Goal: Information Seeking & Learning: Compare options

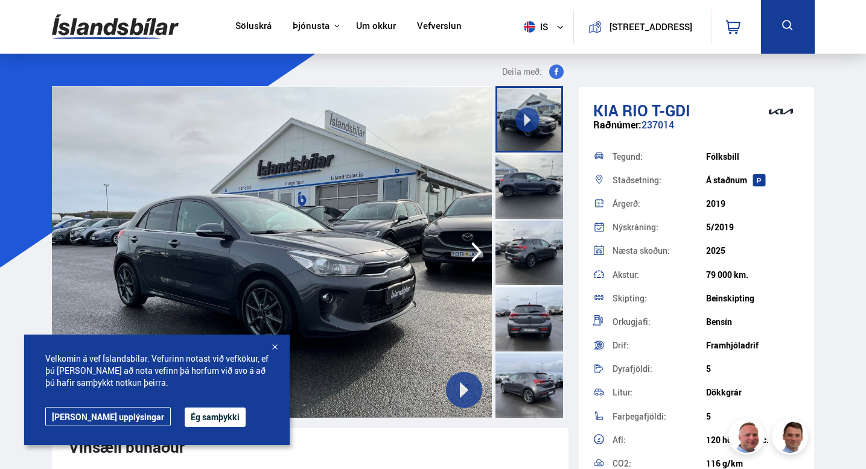
click at [794, 206] on div "2019" at bounding box center [753, 204] width 94 height 10
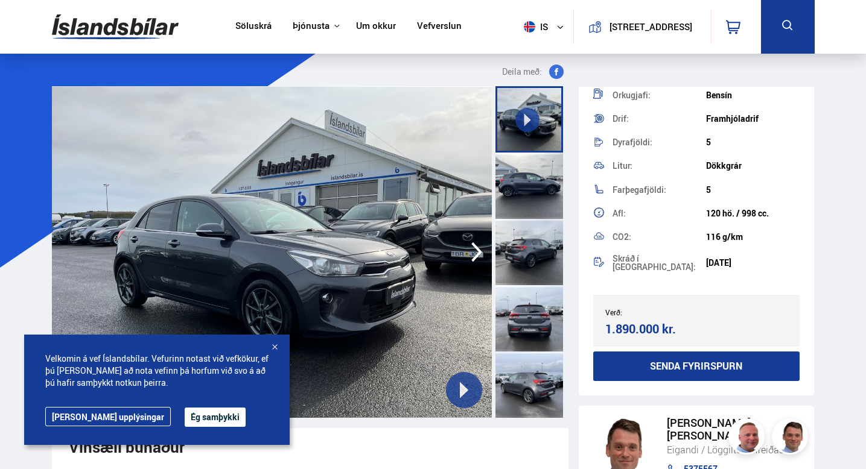
click at [186, 413] on button "Ég samþykki" at bounding box center [215, 417] width 61 height 19
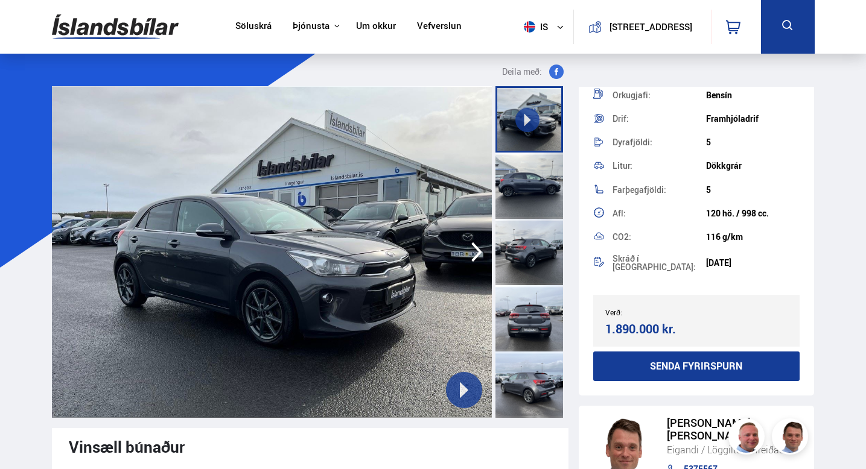
click at [419, 30] on link "Vefverslun" at bounding box center [439, 27] width 45 height 13
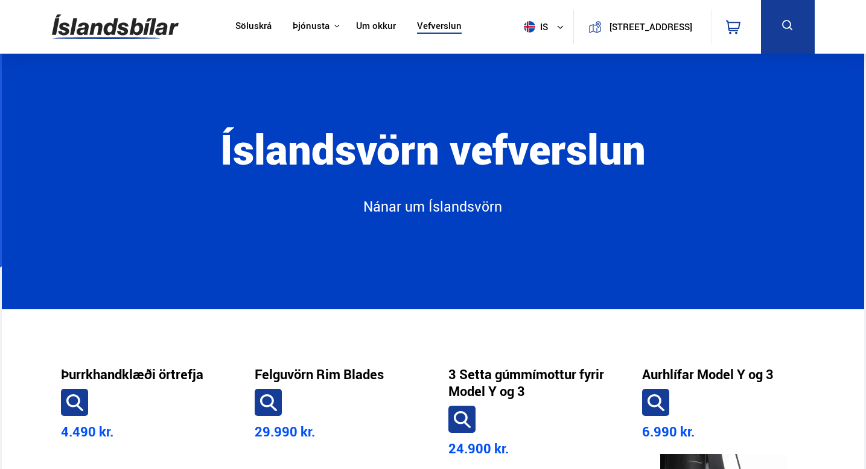
click at [248, 36] on nav "Söluskrá Þjónusta Íslandsbílar [DOMAIN_NAME] Íslandsvörn Leiðbeiningar Um okkur…" at bounding box center [348, 27] width 248 height 54
click at [248, 28] on link "Söluskrá" at bounding box center [253, 27] width 36 height 13
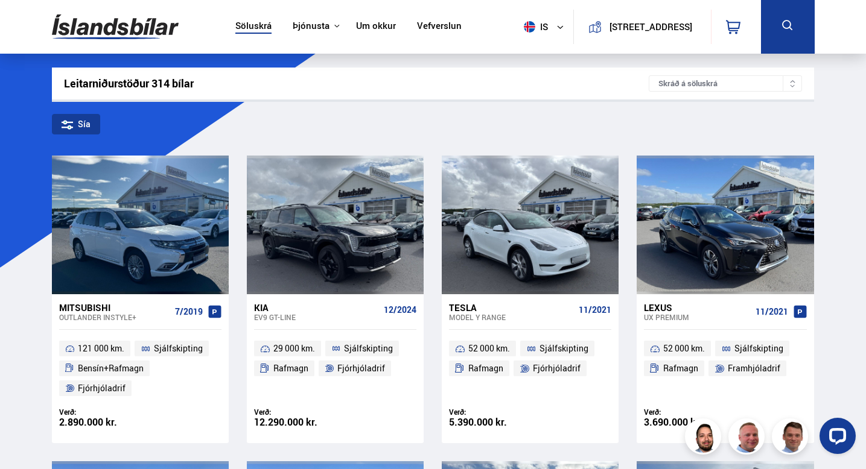
click at [52, 125] on div "Sía" at bounding box center [76, 124] width 48 height 21
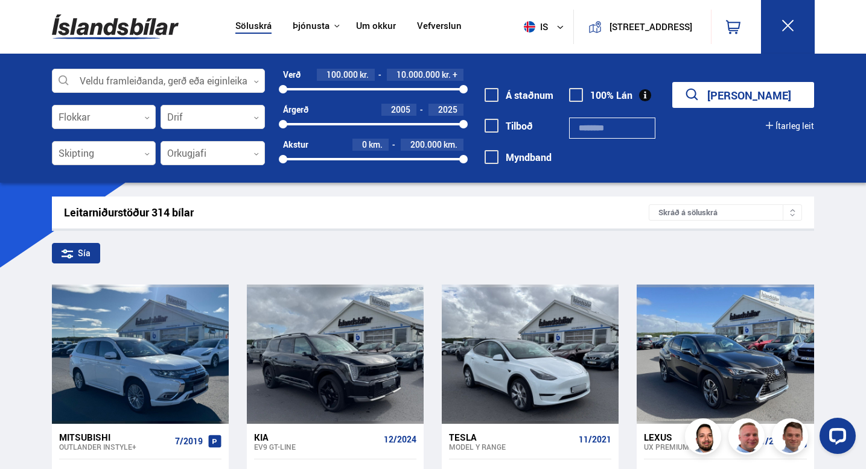
click at [135, 150] on div at bounding box center [104, 154] width 104 height 24
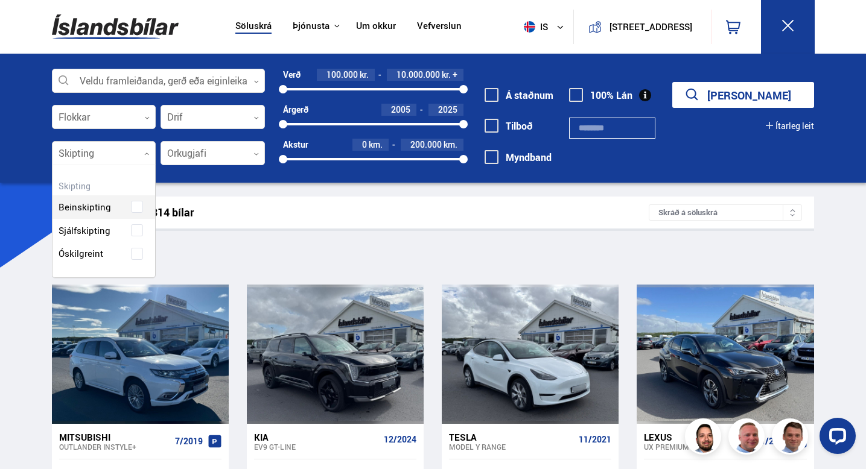
scroll to position [112, 103]
click at [141, 226] on div "Beinskipting Sjálfskipting Óskilgreint" at bounding box center [103, 221] width 103 height 88
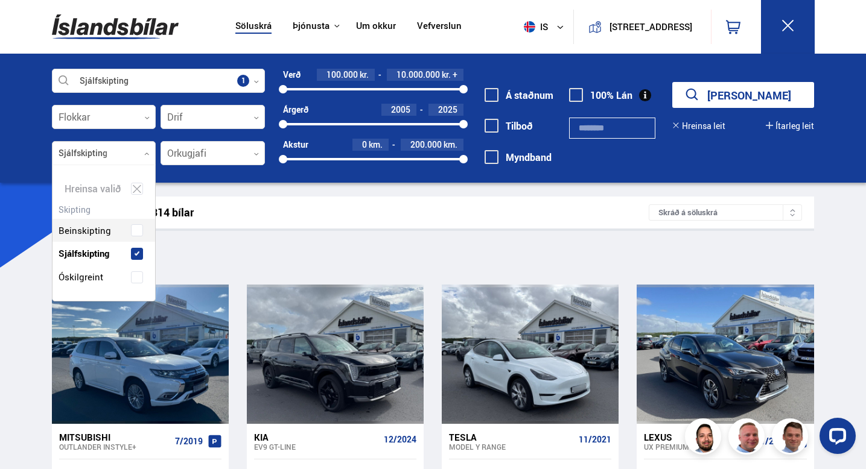
scroll to position [136, 103]
click at [685, 95] on button "Sýna 242 bíla" at bounding box center [743, 95] width 142 height 26
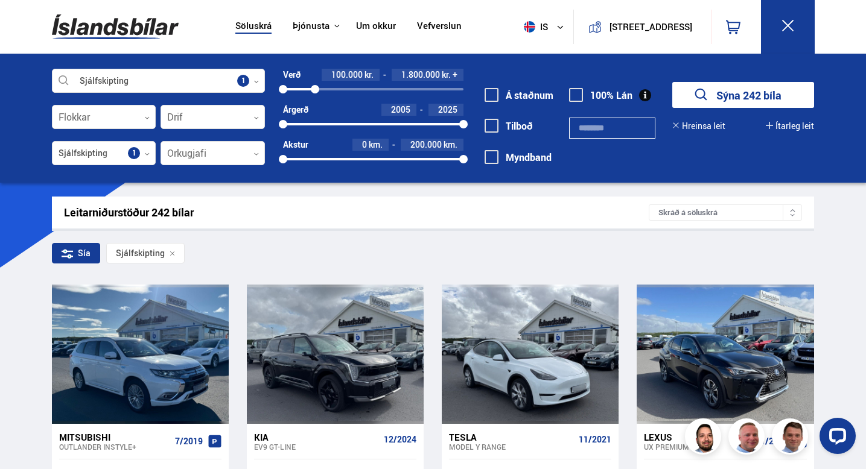
drag, startPoint x: 466, startPoint y: 90, endPoint x: 315, endPoint y: 85, distance: 150.9
click at [315, 85] on div at bounding box center [315, 89] width 8 height 8
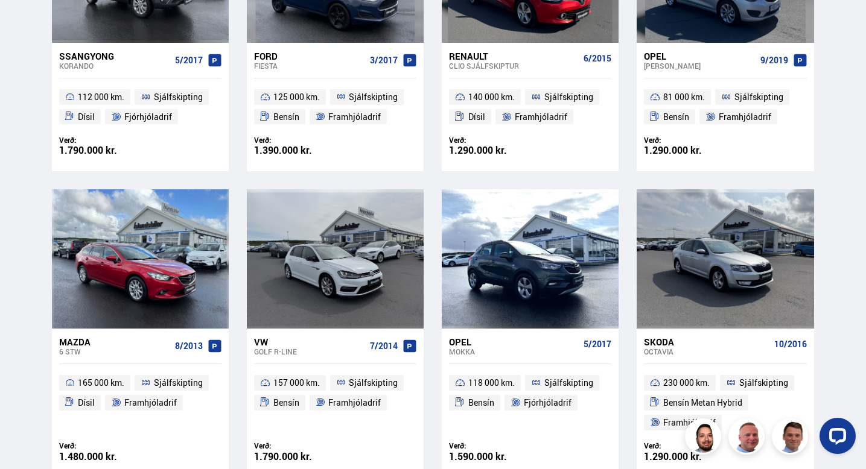
scroll to position [1638, 0]
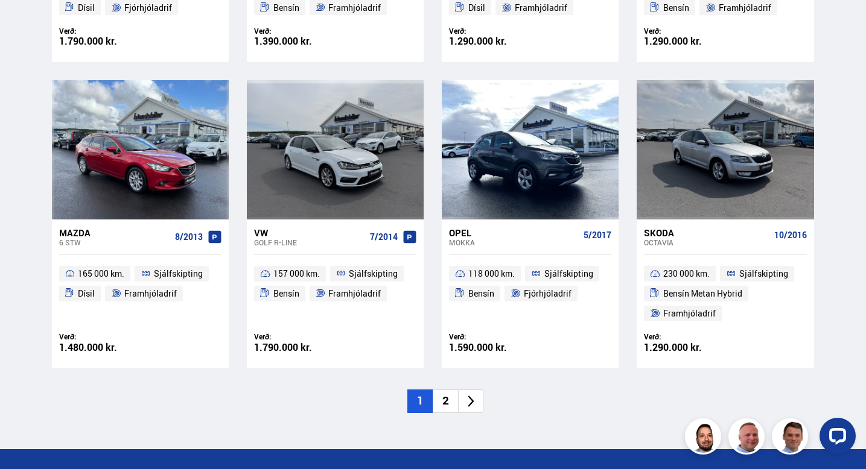
click at [449, 407] on li "2" at bounding box center [445, 402] width 25 height 24
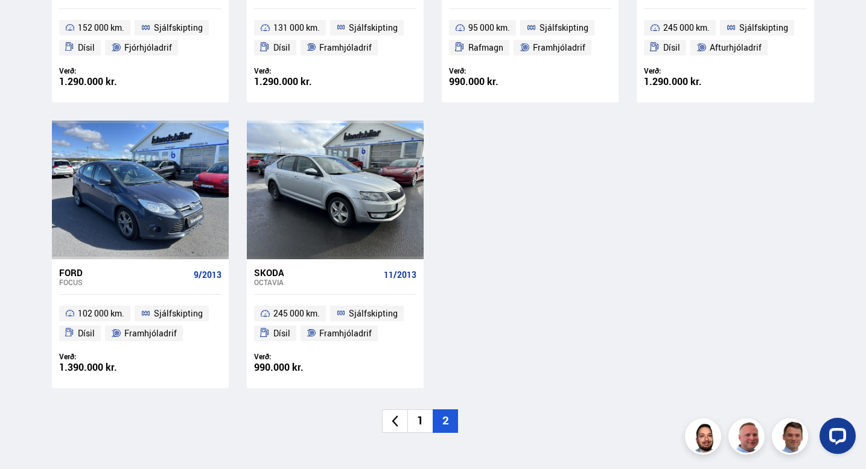
scroll to position [451, 0]
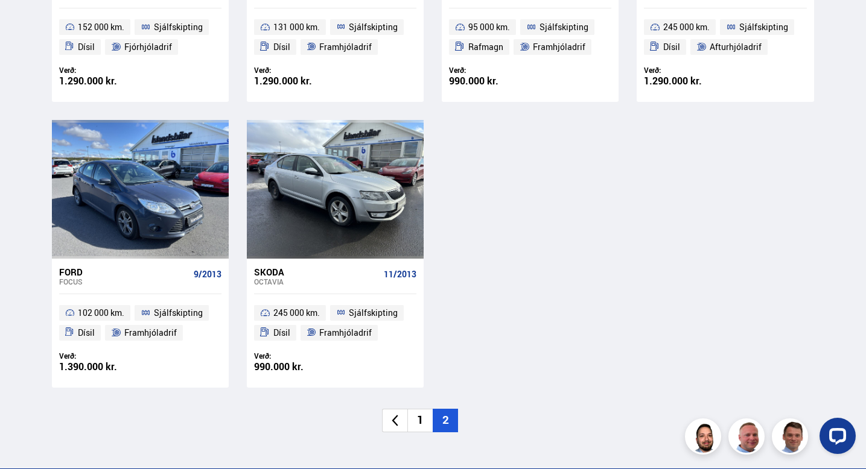
click at [414, 415] on li "1" at bounding box center [419, 421] width 25 height 24
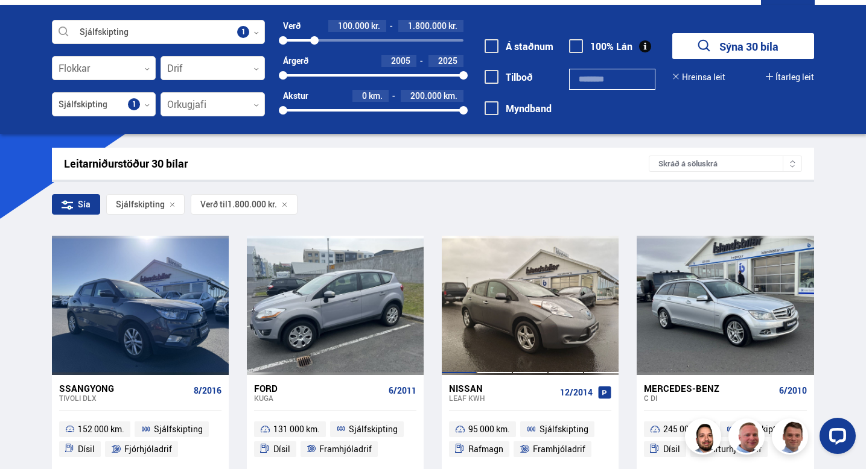
scroll to position [14, 0]
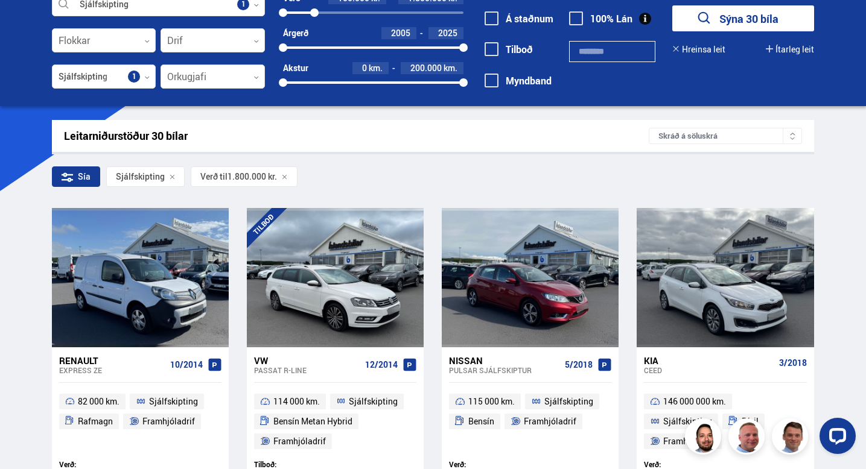
scroll to position [80, 0]
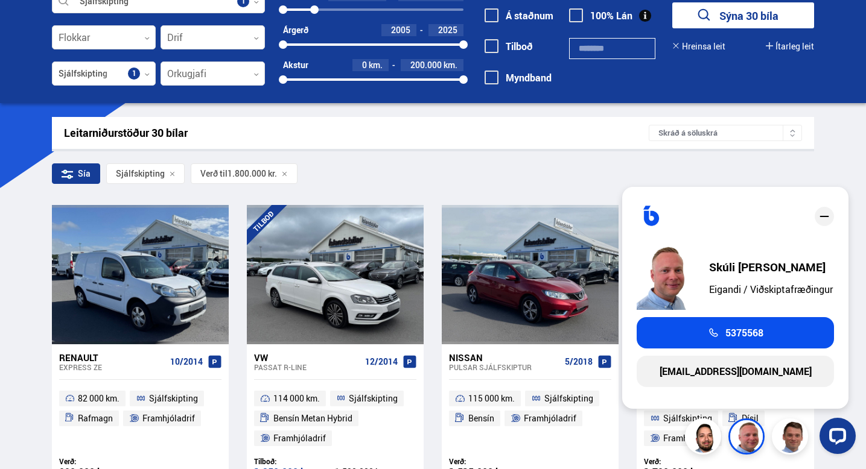
click at [394, 147] on div "Leitarniðurstöður 30 bílar Skráð á [GEOGRAPHIC_DATA]" at bounding box center [433, 133] width 762 height 32
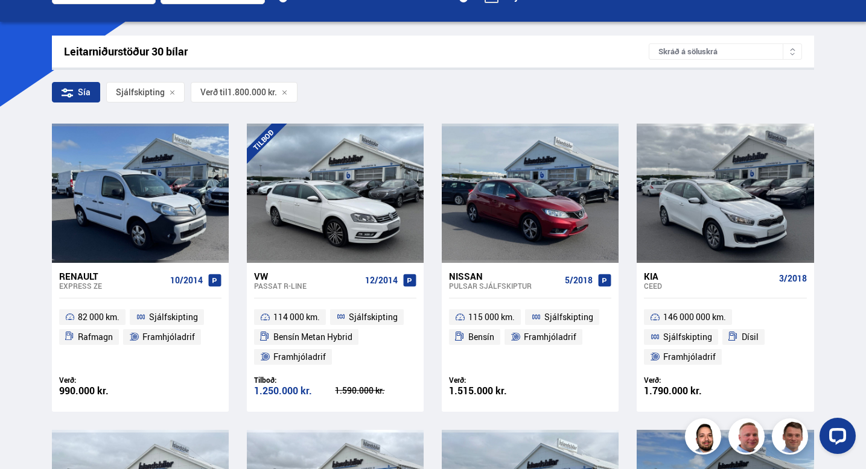
scroll to position [0, 0]
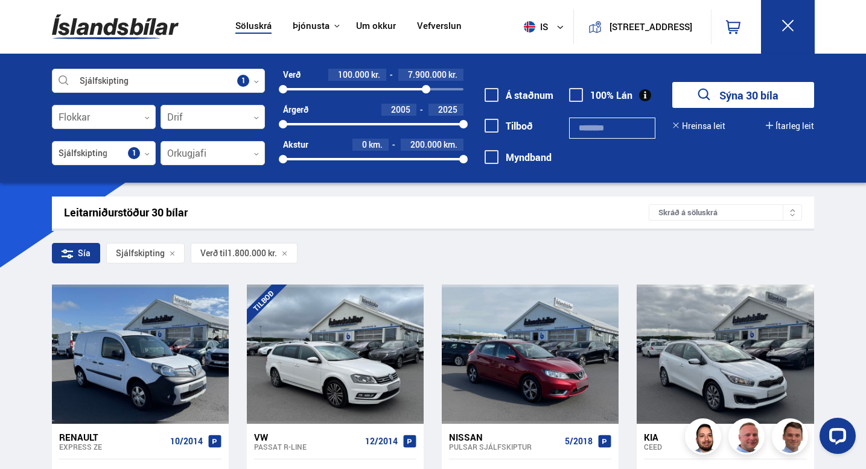
drag, startPoint x: 314, startPoint y: 90, endPoint x: 533, endPoint y: 78, distance: 220.0
click at [533, 78] on div "Sjálfskipting Veldu framleiðanda, gerð eða eiginleika 1 Flokkar 0 Drif 0 Sjálfs…" at bounding box center [433, 124] width 782 height 111
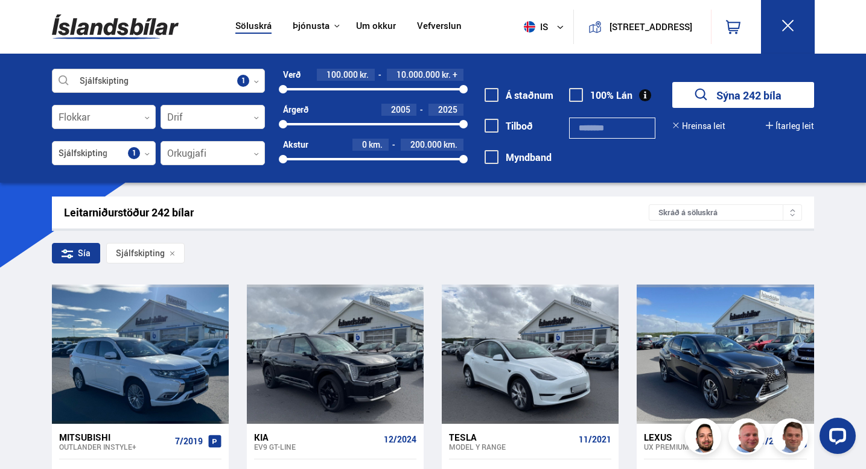
click at [124, 81] on div at bounding box center [159, 81] width 214 height 24
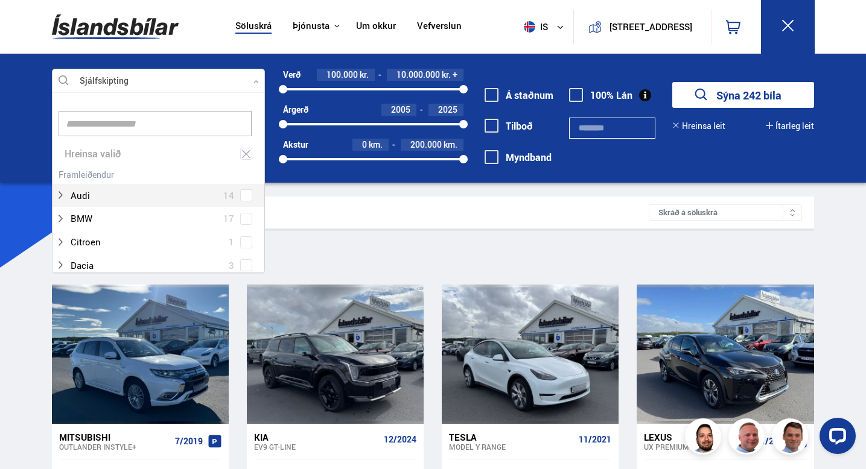
scroll to position [180, 209]
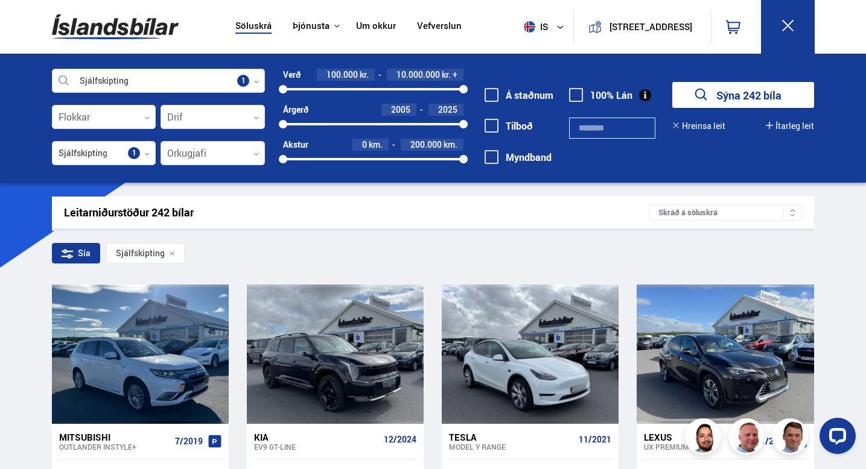
click at [124, 81] on div at bounding box center [159, 81] width 214 height 24
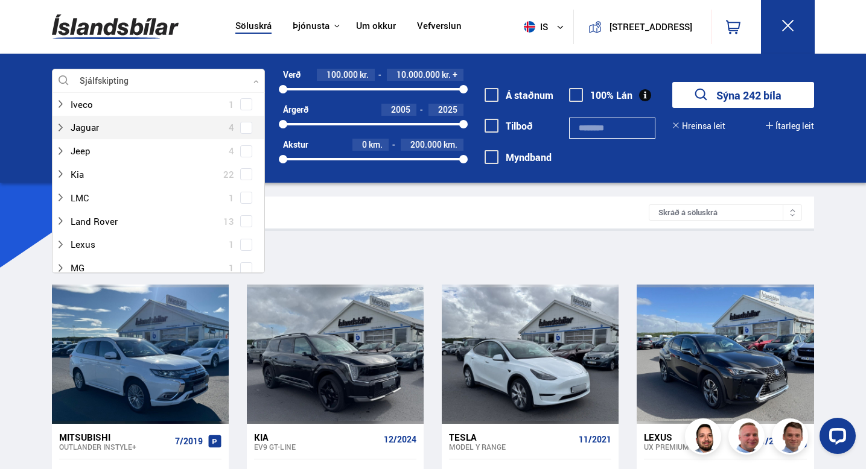
scroll to position [337, 0]
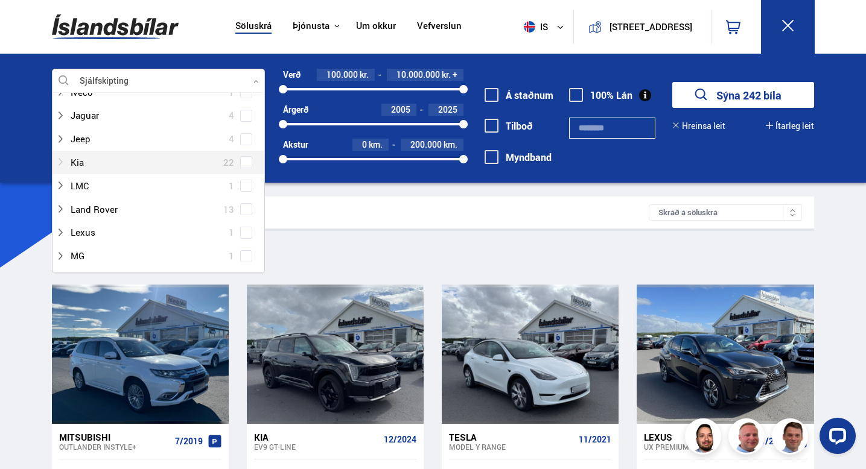
click at [69, 164] on div at bounding box center [147, 162] width 182 height 17
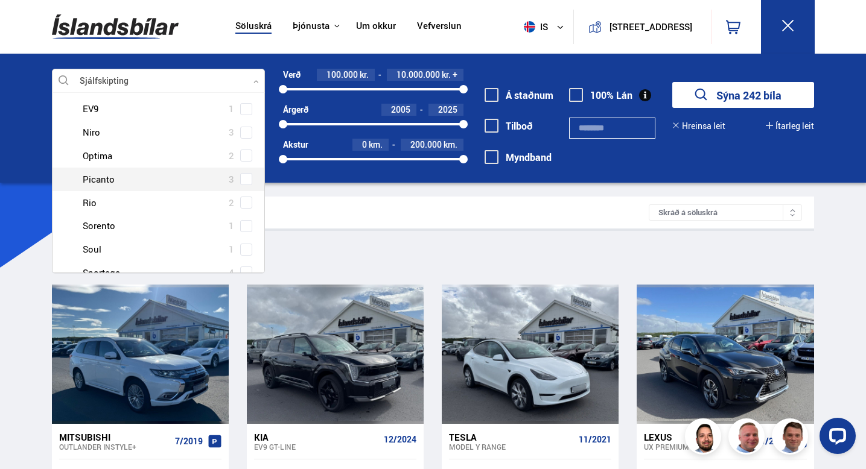
scroll to position [465, 0]
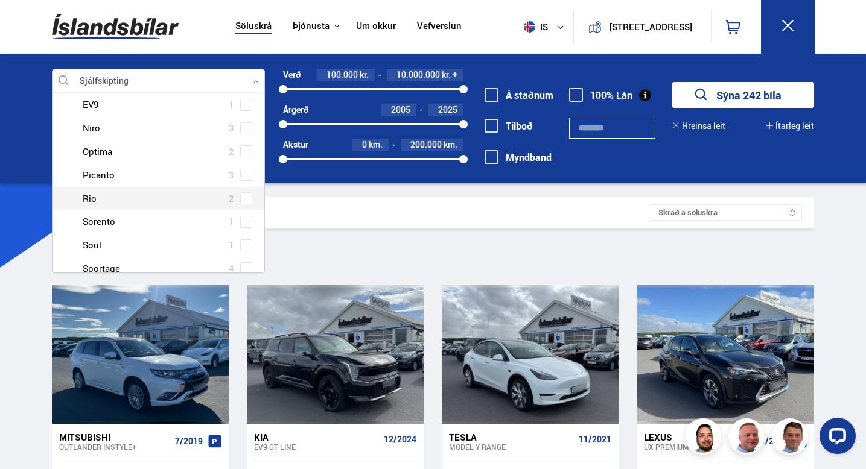
click at [118, 201] on div at bounding box center [171, 198] width 182 height 17
click at [240, 198] on span at bounding box center [246, 198] width 12 height 12
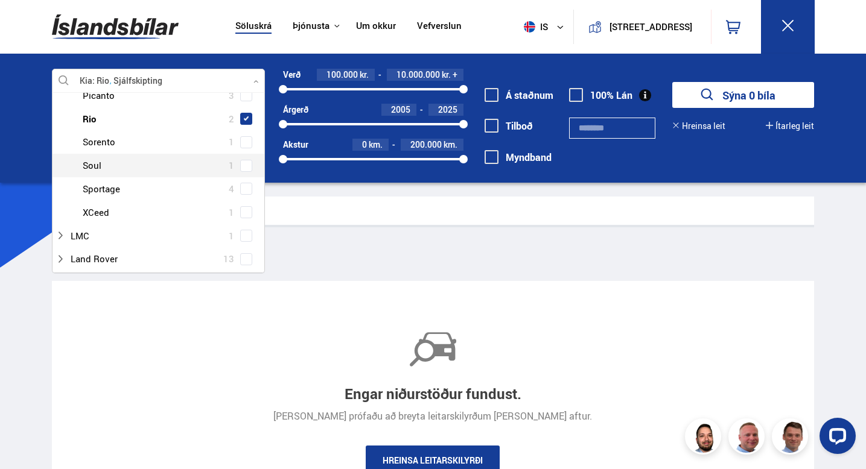
scroll to position [545, 0]
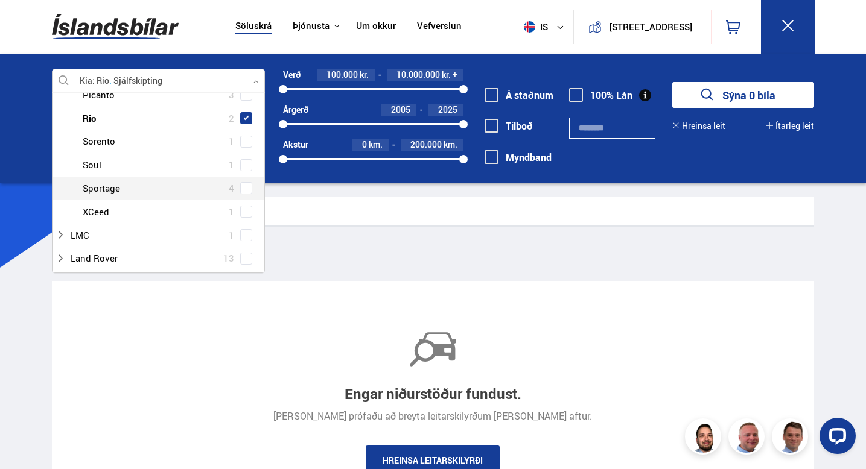
click at [468, 247] on div "Sía Sjálfskipting Kia Rio" at bounding box center [433, 252] width 762 height 25
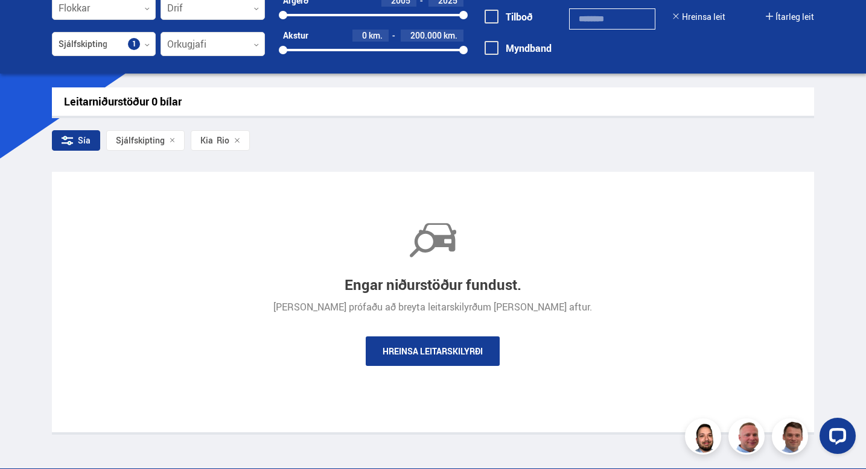
scroll to position [110, 0]
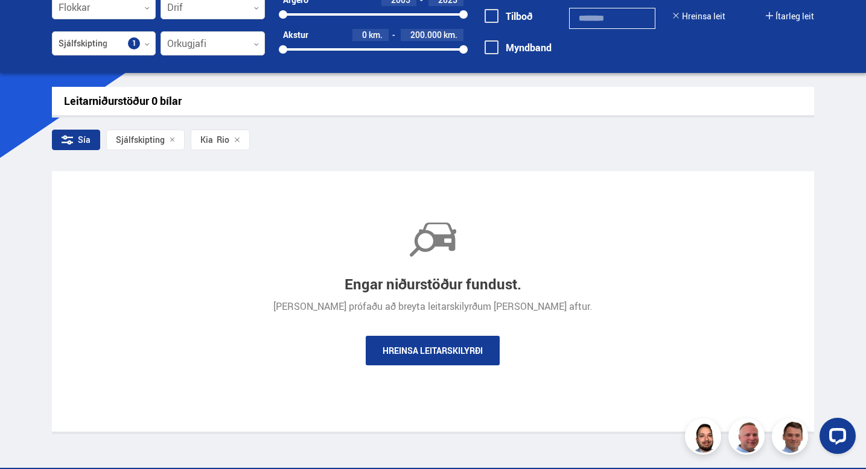
click at [404, 343] on link "Hreinsa leitarskilyrði" at bounding box center [433, 351] width 134 height 30
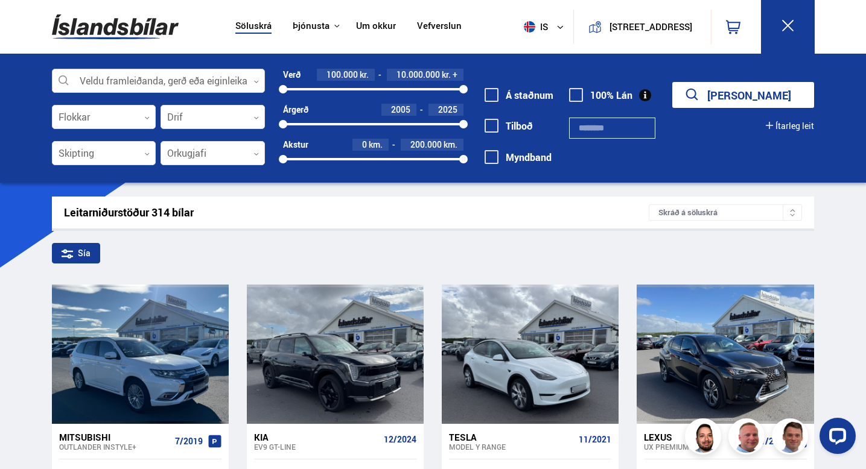
click at [151, 77] on div at bounding box center [159, 81] width 214 height 24
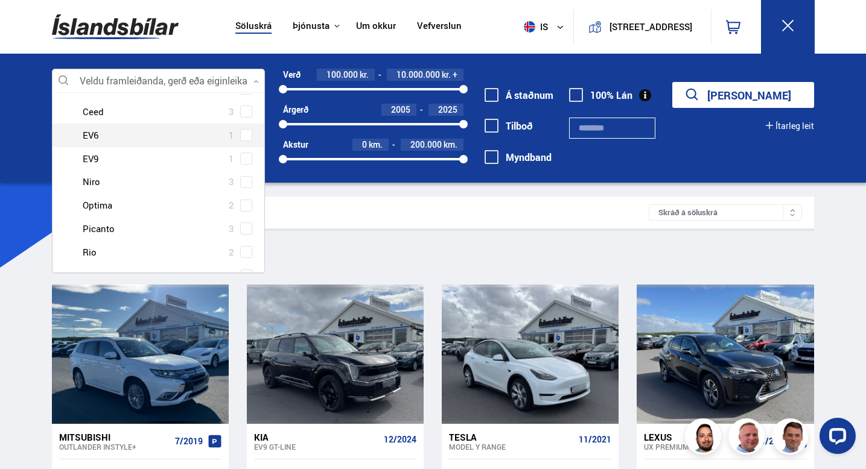
scroll to position [390, 0]
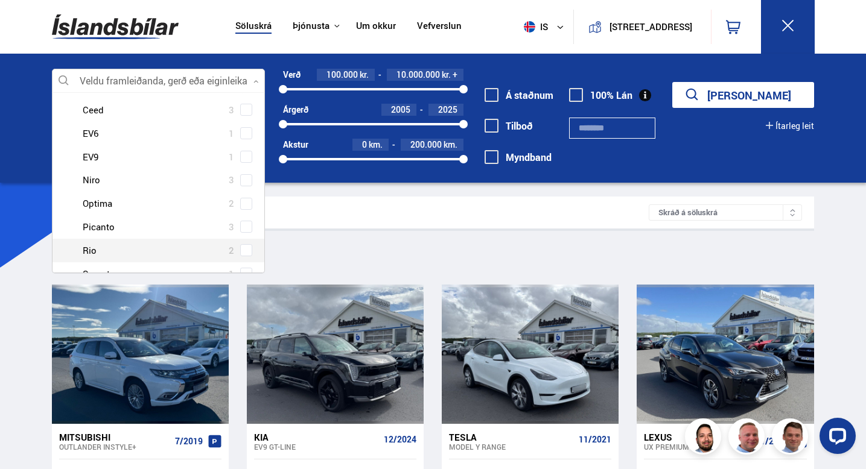
click at [141, 247] on div at bounding box center [171, 250] width 182 height 17
click at [244, 258] on div at bounding box center [171, 250] width 182 height 17
click at [244, 256] on span at bounding box center [246, 250] width 12 height 12
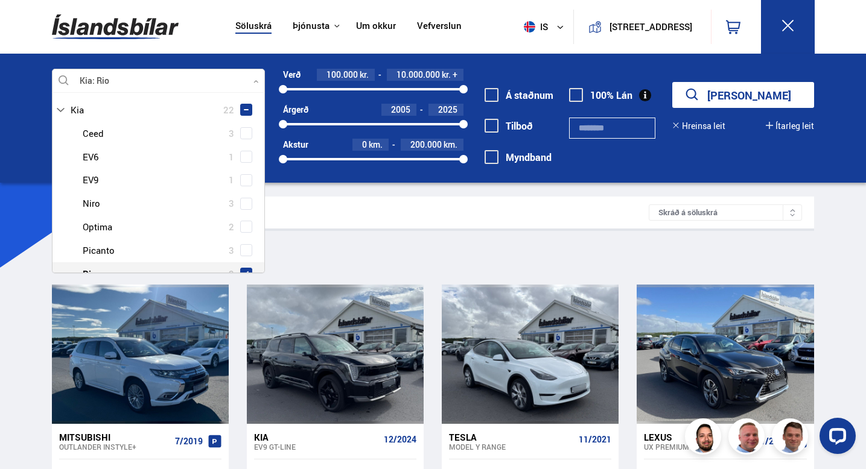
scroll to position [413, 0]
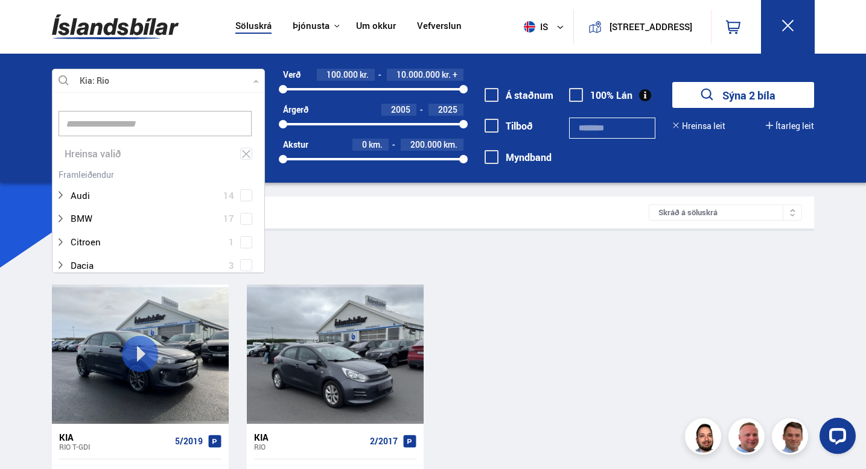
click at [503, 273] on div "Leitarniðurstöður 2 bílar Skráð á [GEOGRAPHIC_DATA] Sía Kia Rio Kia Rio T-GDI 5…" at bounding box center [432, 375] width 781 height 356
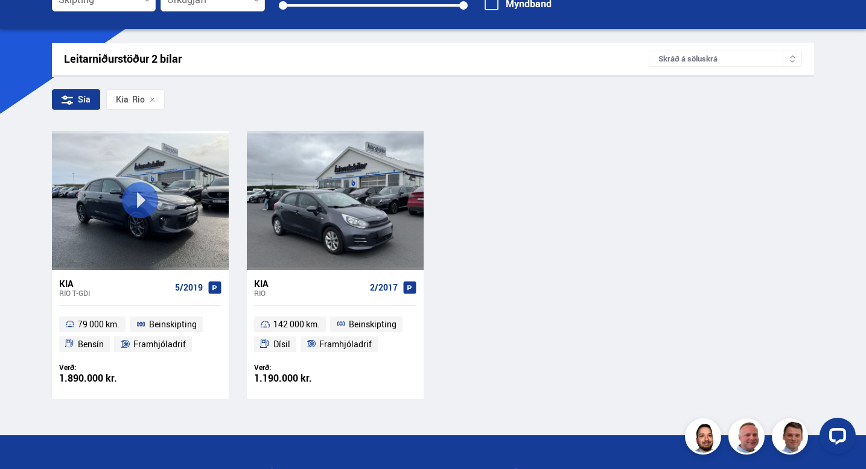
scroll to position [154, 0]
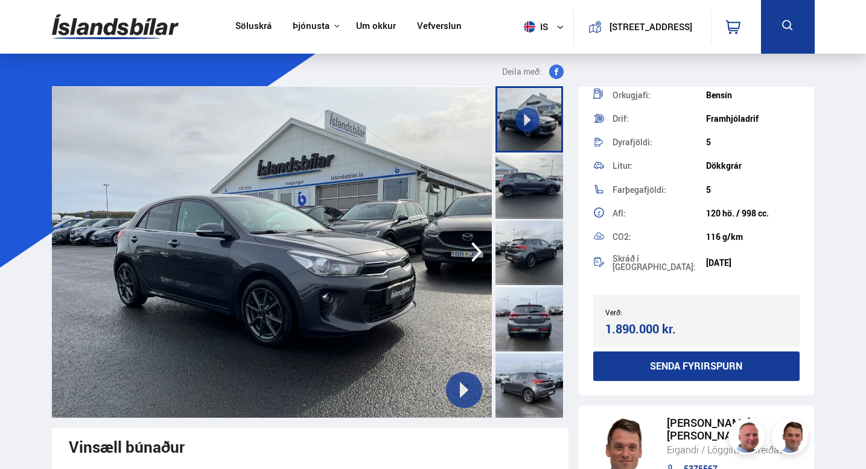
click at [479, 251] on icon "button" at bounding box center [476, 253] width 11 height 20
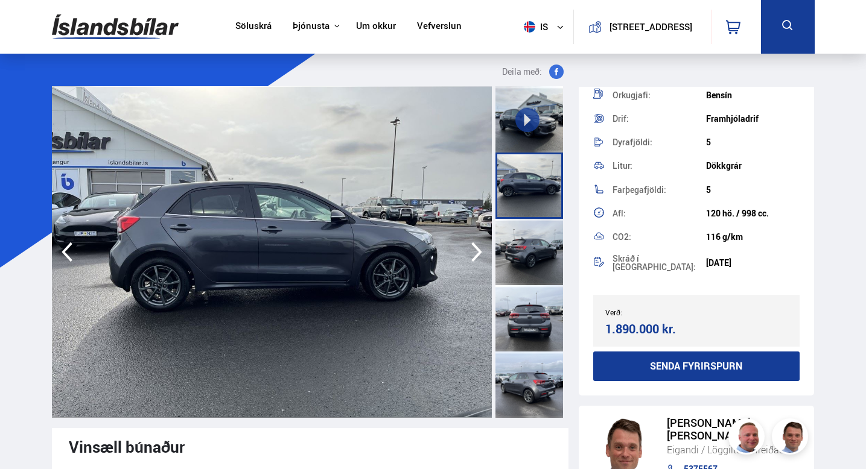
click at [479, 251] on icon "button" at bounding box center [476, 253] width 11 height 20
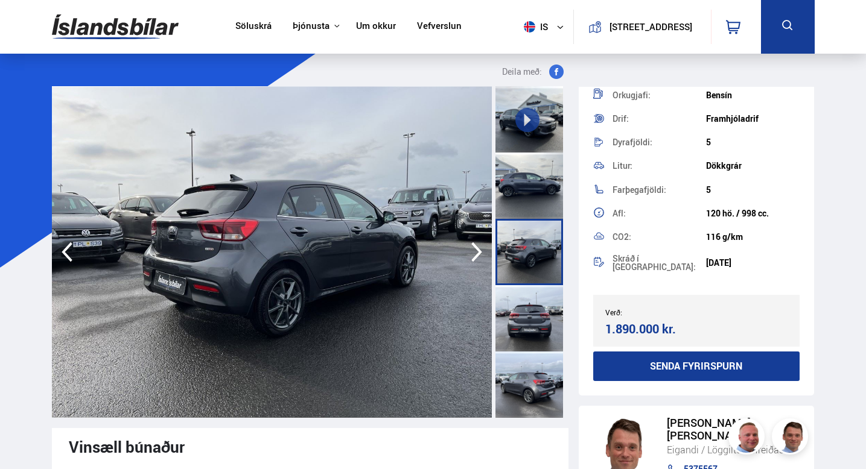
click at [479, 251] on icon "button" at bounding box center [476, 253] width 11 height 20
